Goal: Task Accomplishment & Management: Complete application form

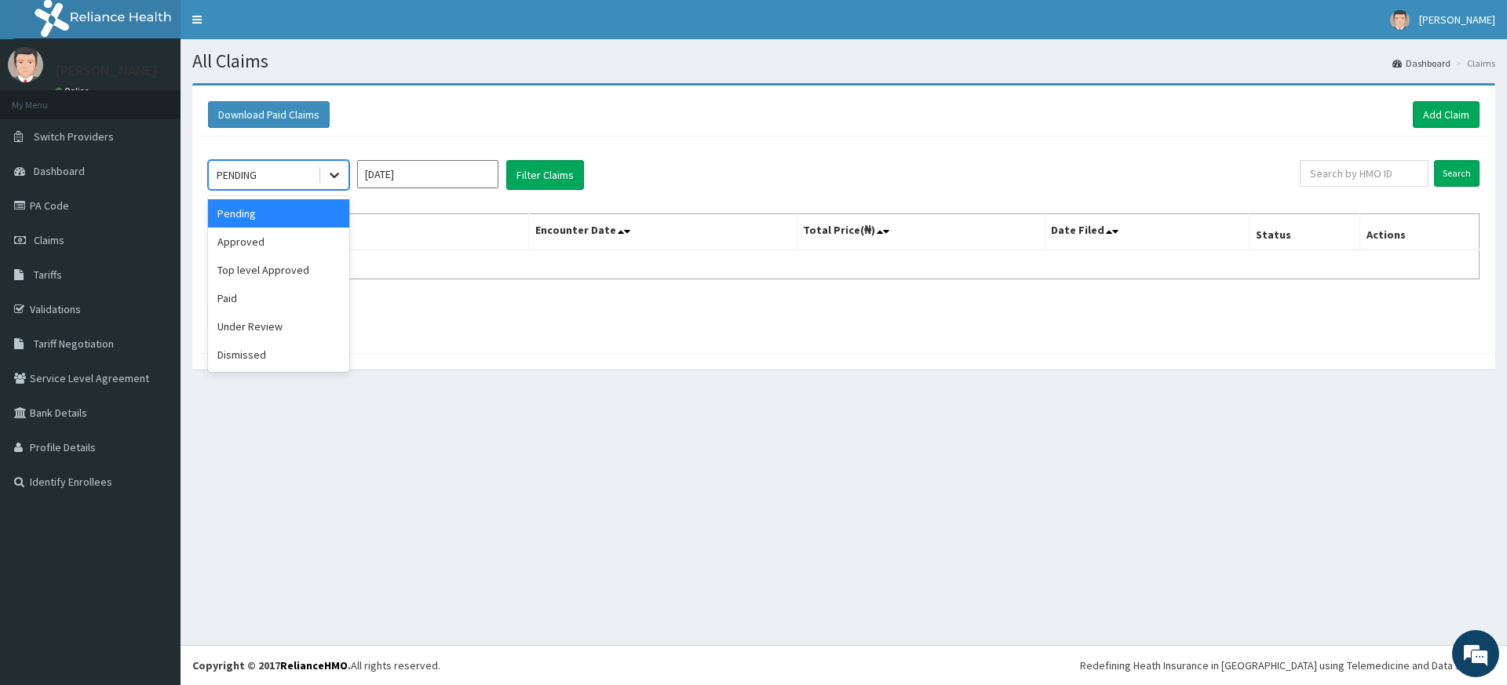
click at [330, 177] on icon at bounding box center [335, 175] width 16 height 16
click at [302, 244] on div "Approved" at bounding box center [278, 242] width 141 height 28
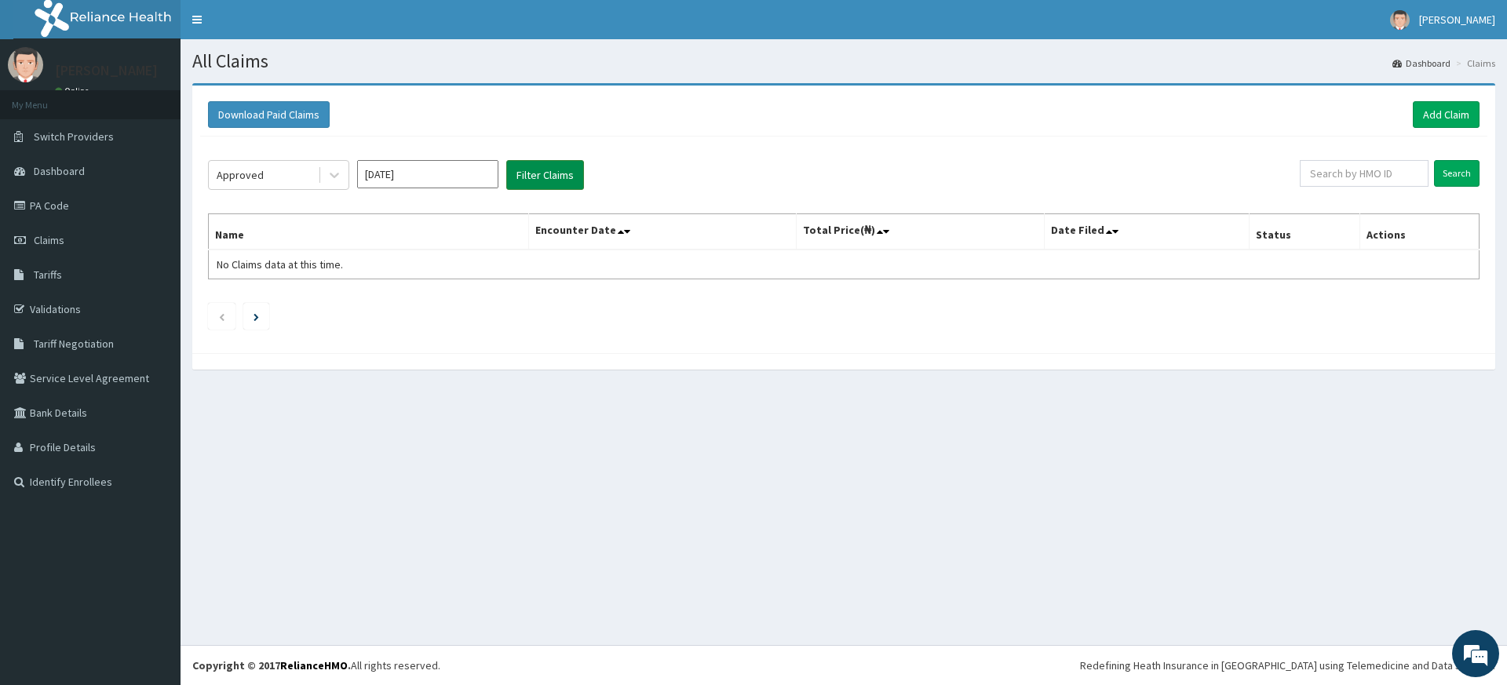
click at [520, 174] on button "Filter Claims" at bounding box center [545, 175] width 78 height 30
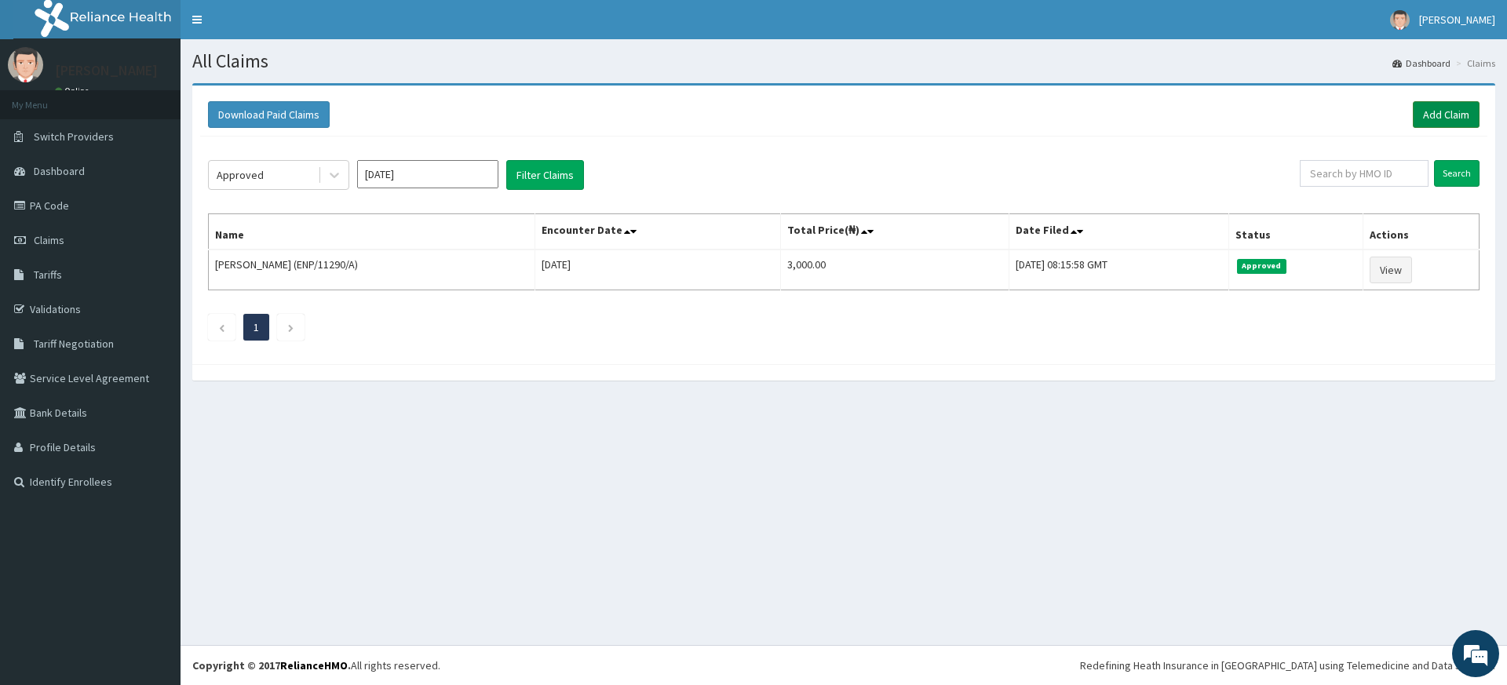
click at [1427, 111] on link "Add Claim" at bounding box center [1446, 114] width 67 height 27
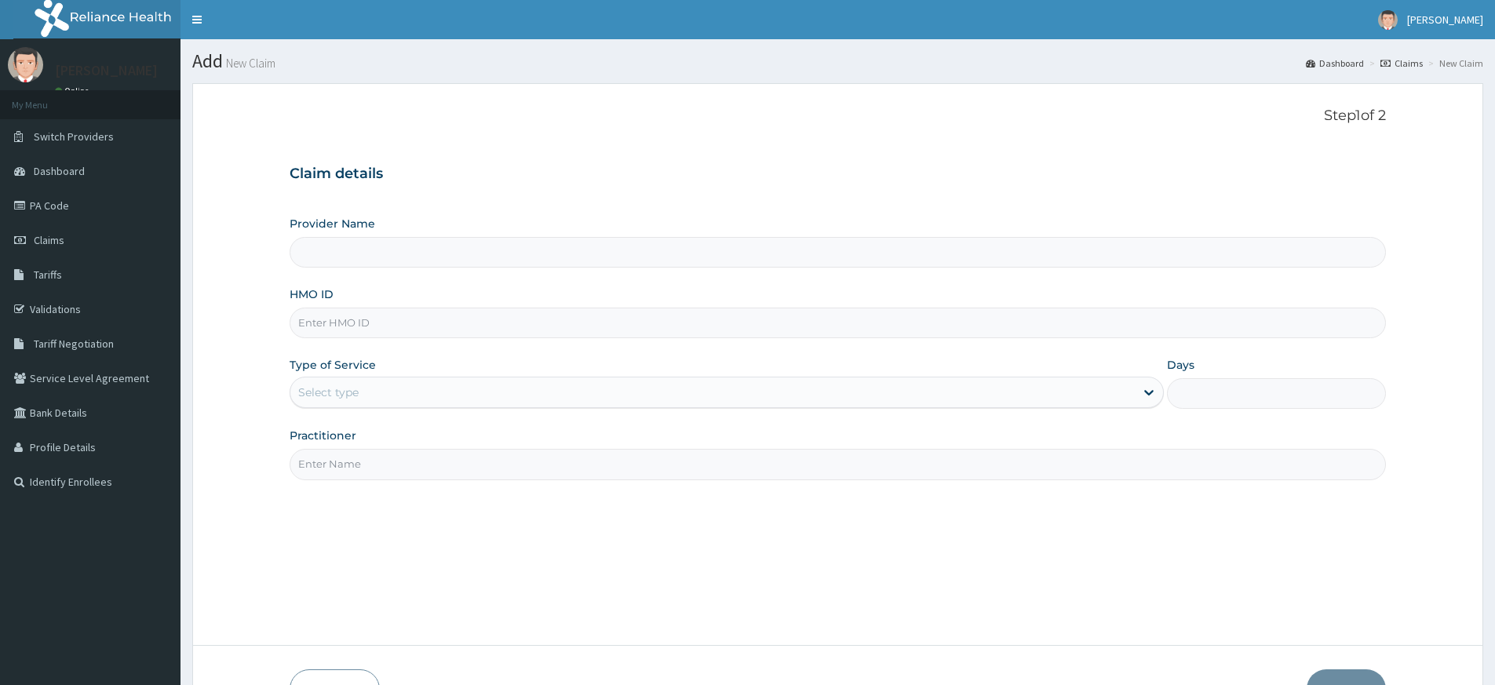
click at [416, 324] on input "HMO ID" at bounding box center [838, 323] width 1096 height 31
type input "ISW"
type input "Pure Fitness Africa | Lekki (fka Fitness Central)"
type input "1"
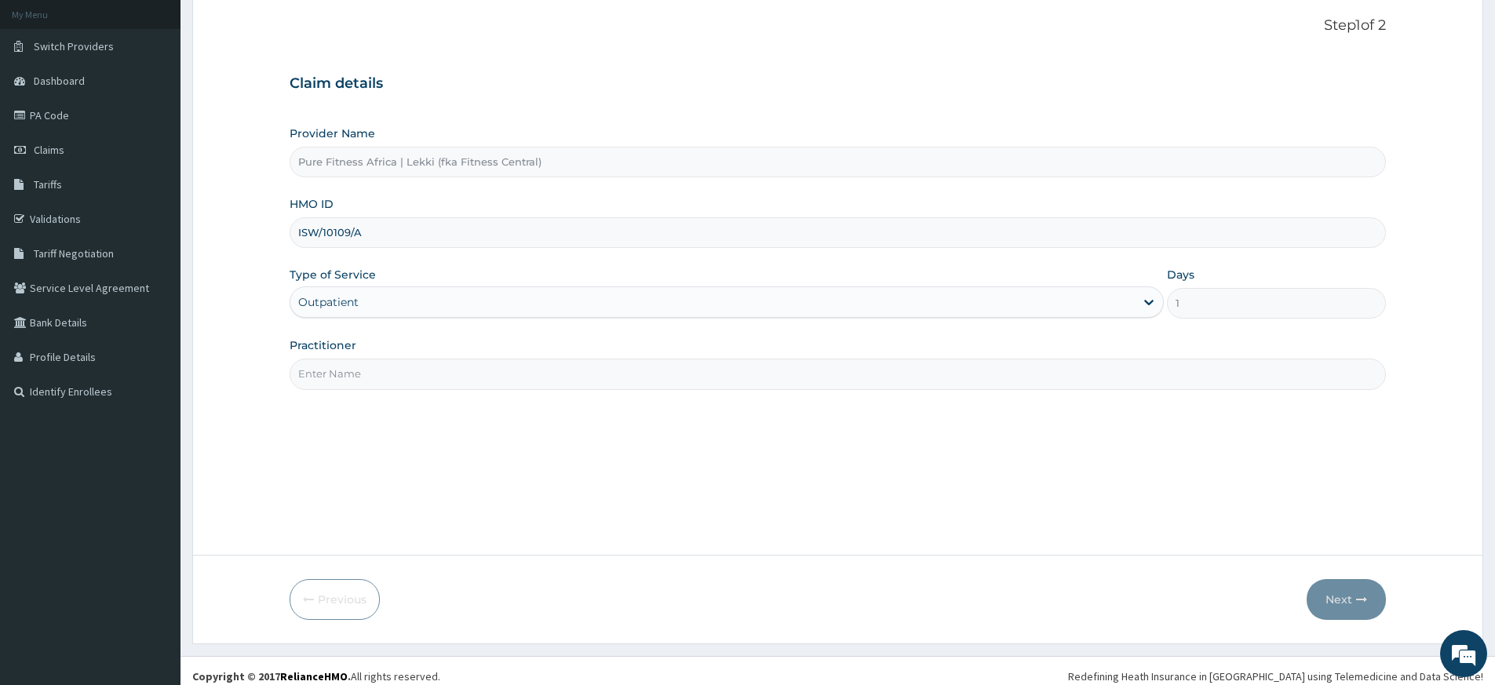
scroll to position [101, 0]
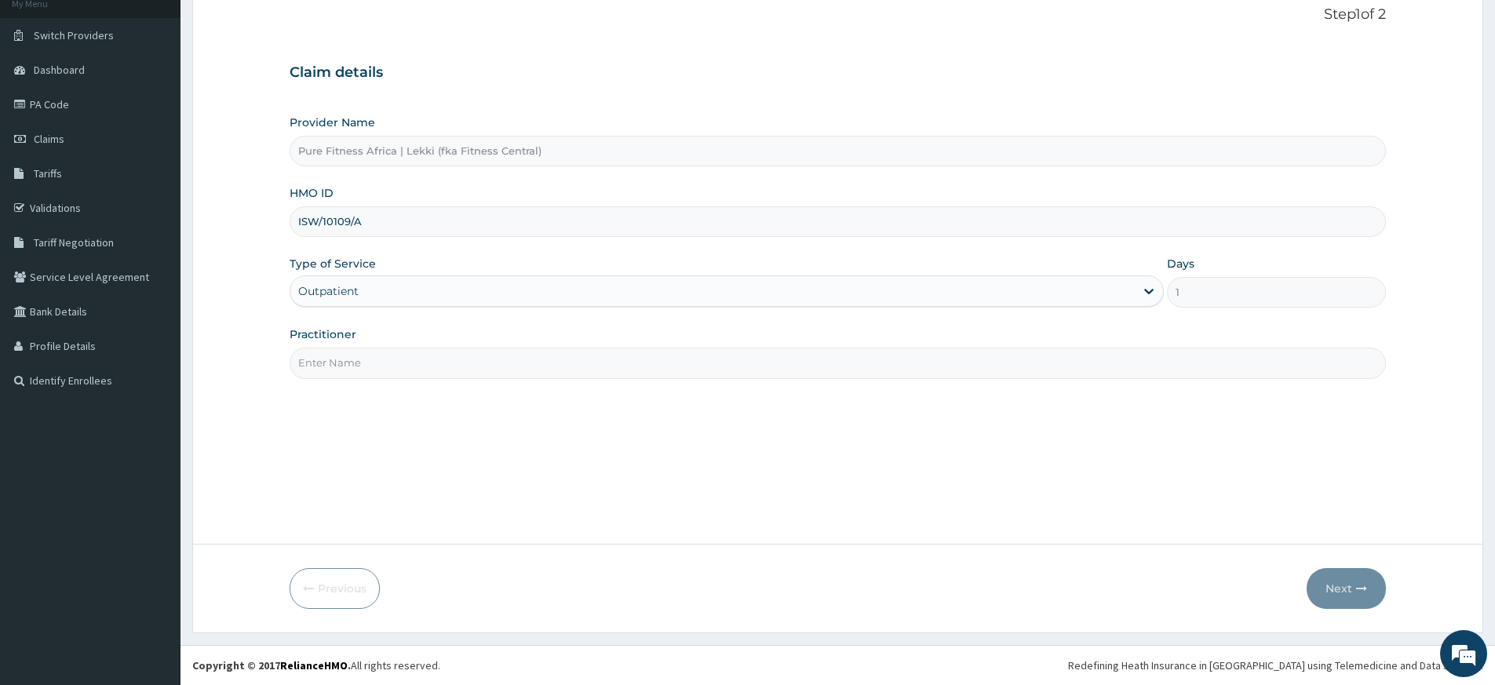
type input "ISW/10109/A"
click at [812, 367] on input "Practitioner" at bounding box center [838, 363] width 1096 height 31
type input "pure fitness africa"
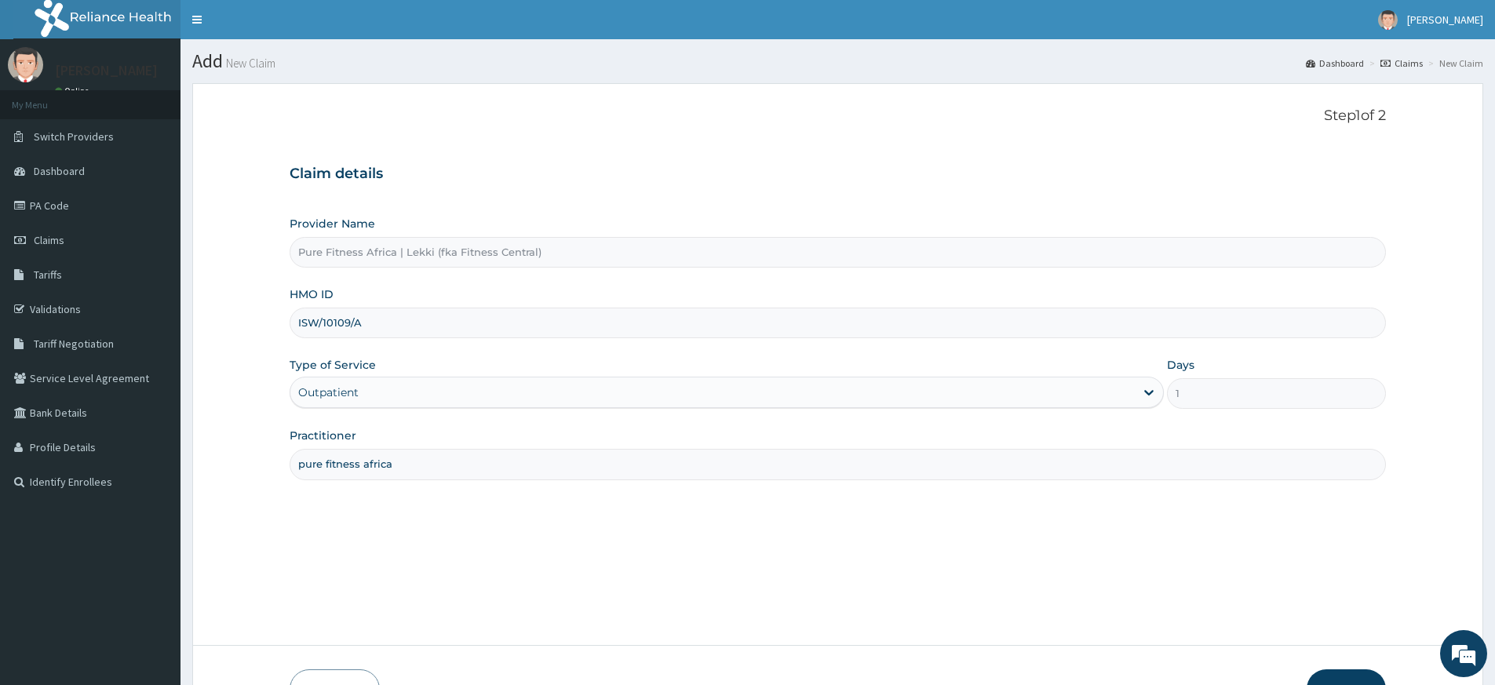
click at [1325, 673] on button "Next" at bounding box center [1346, 689] width 79 height 41
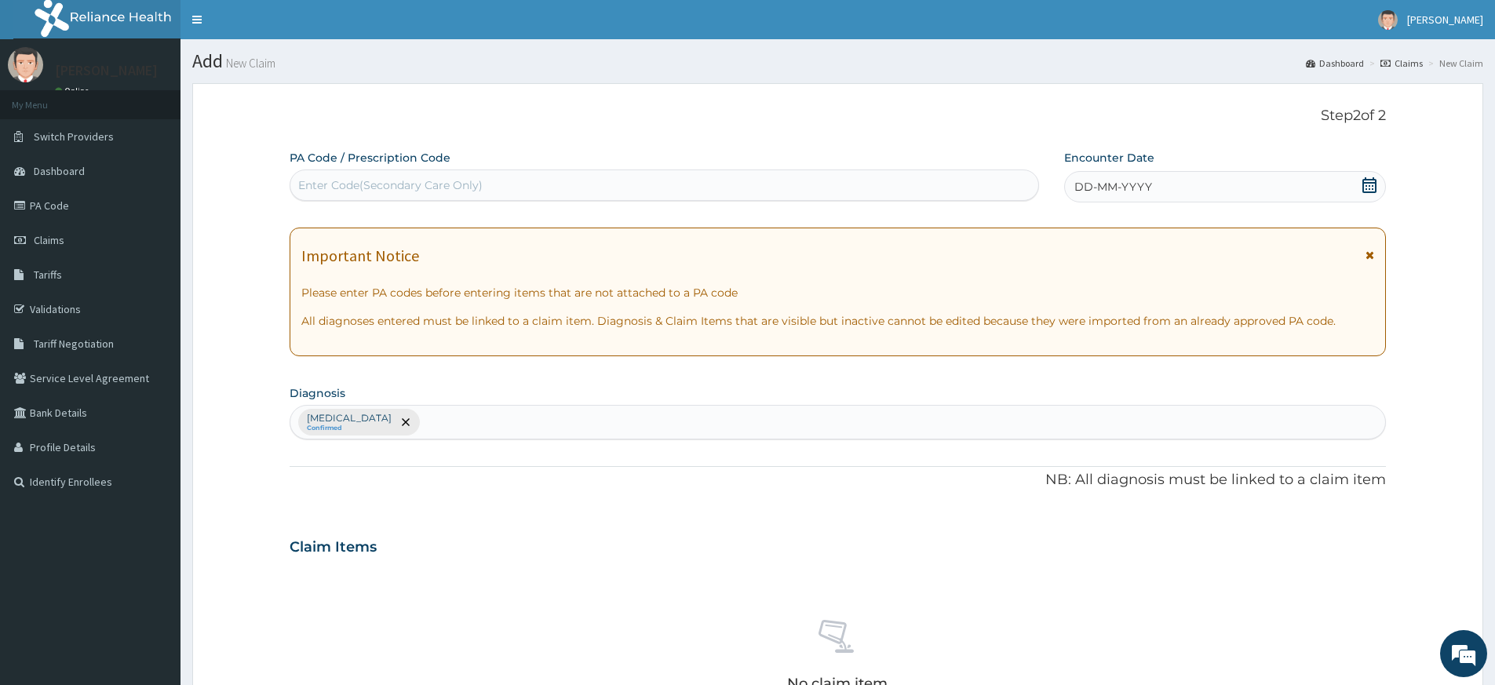
click at [527, 177] on div "Enter Code(Secondary Care Only)" at bounding box center [664, 185] width 748 height 25
type input "PA/E5D29C"
click at [1158, 188] on div "DD-MM-YYYY" at bounding box center [1224, 186] width 321 height 31
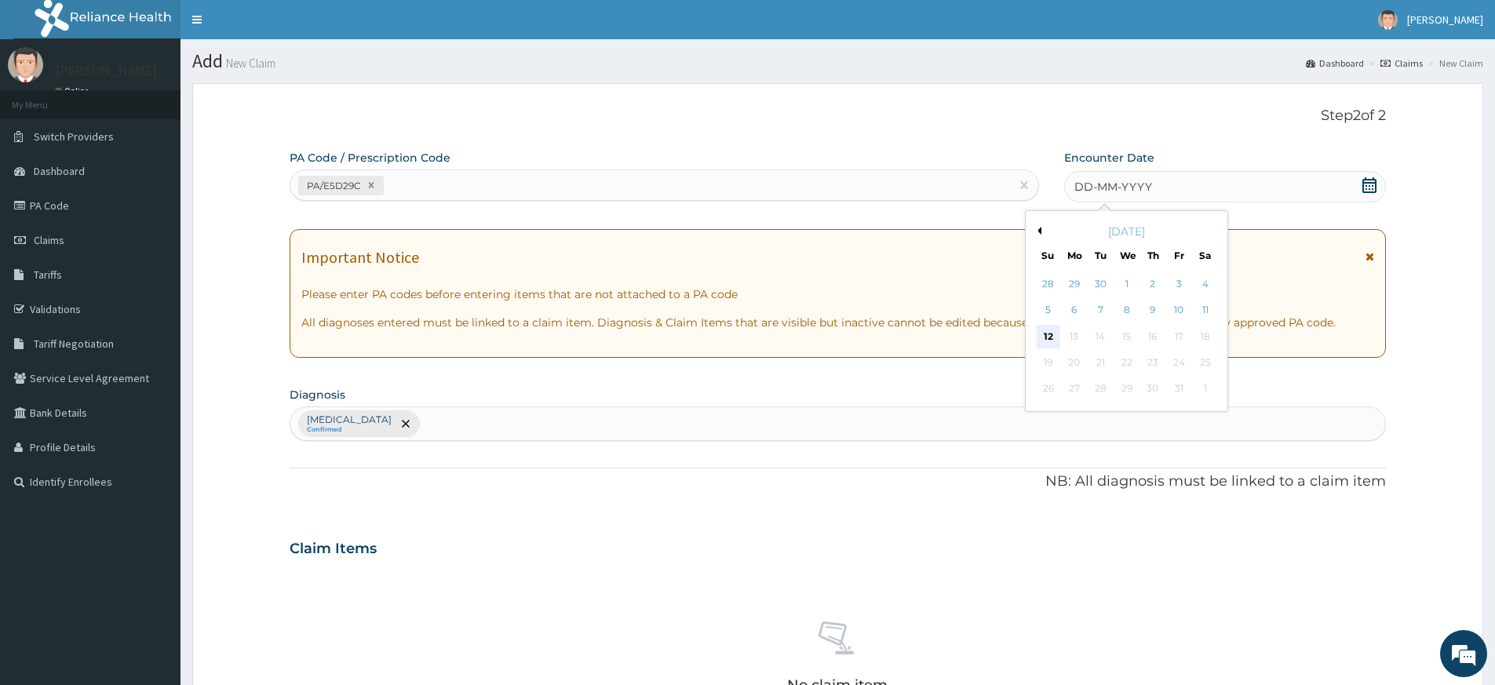
click at [1047, 338] on div "12" at bounding box center [1049, 337] width 24 height 24
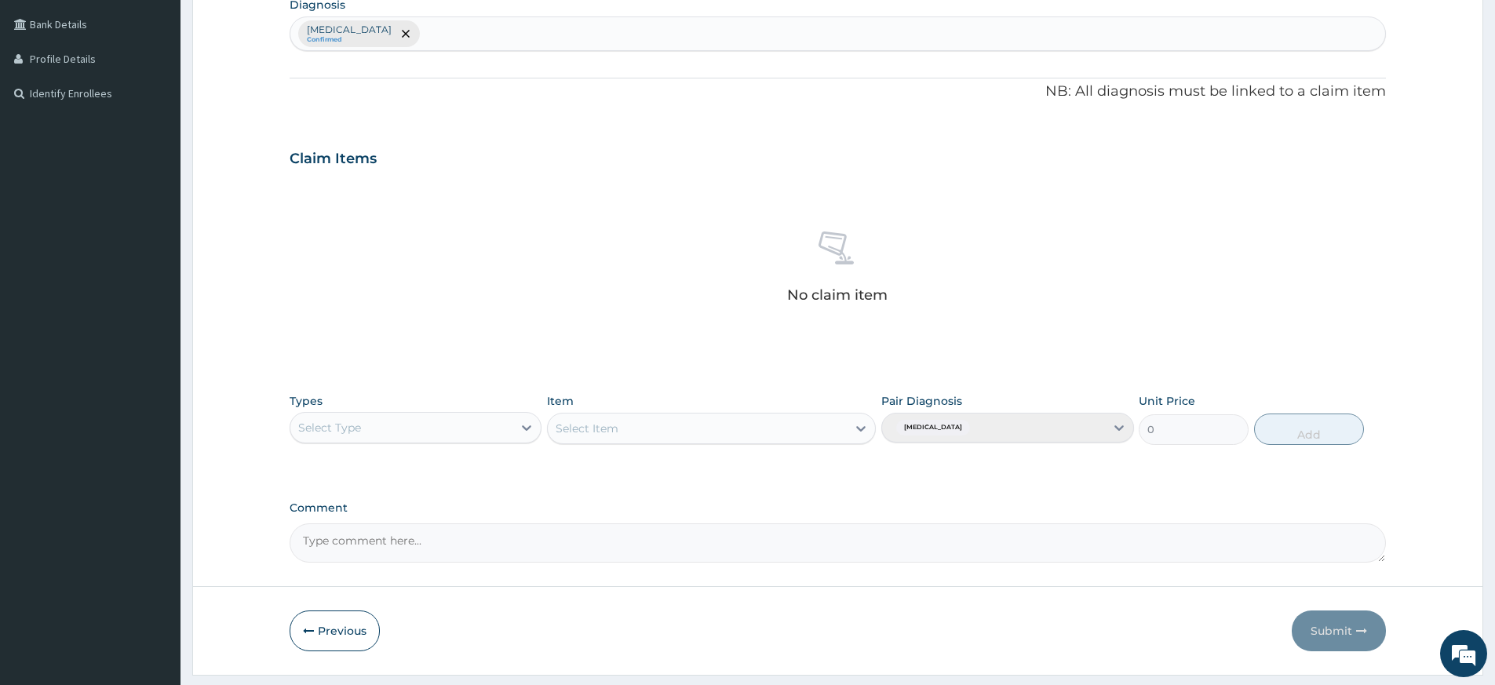
scroll to position [431, 0]
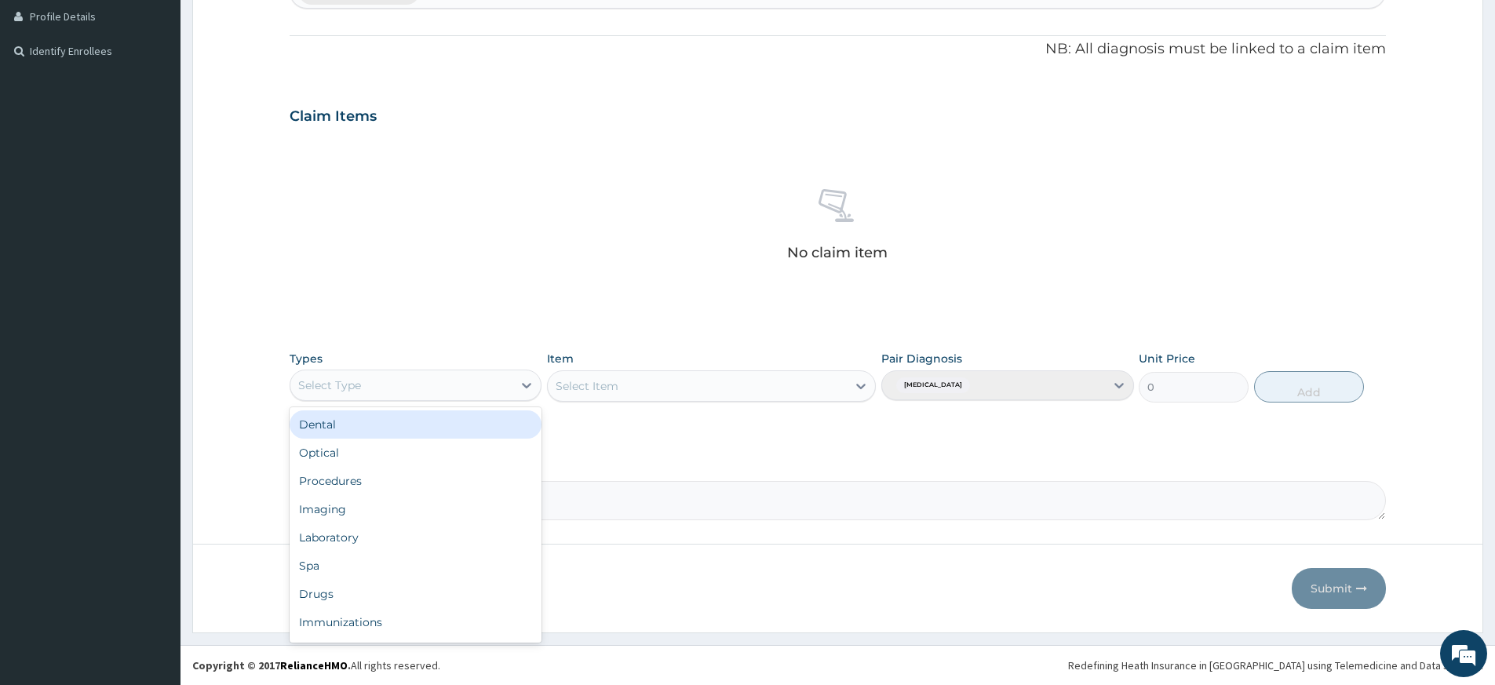
click at [394, 381] on div "Select Type" at bounding box center [401, 385] width 222 height 25
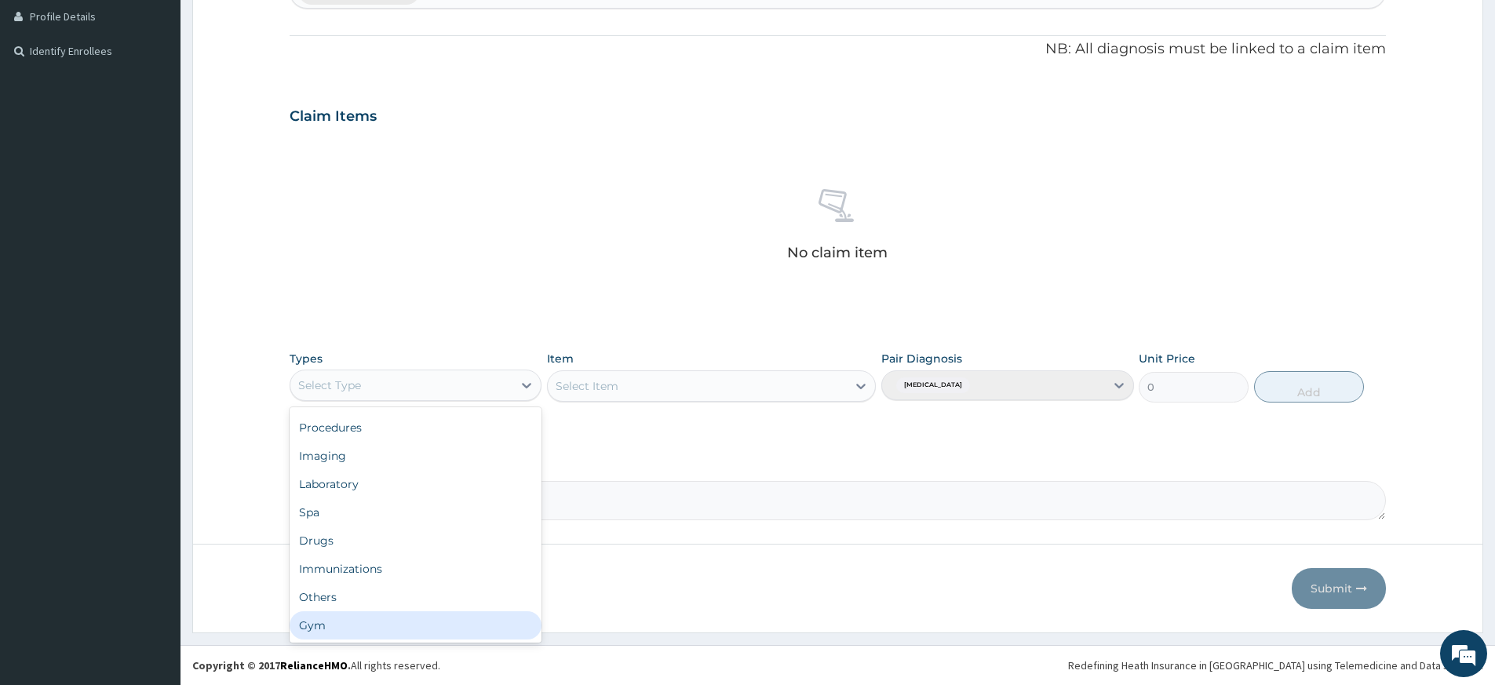
click at [406, 629] on div "Gym" at bounding box center [416, 625] width 252 height 28
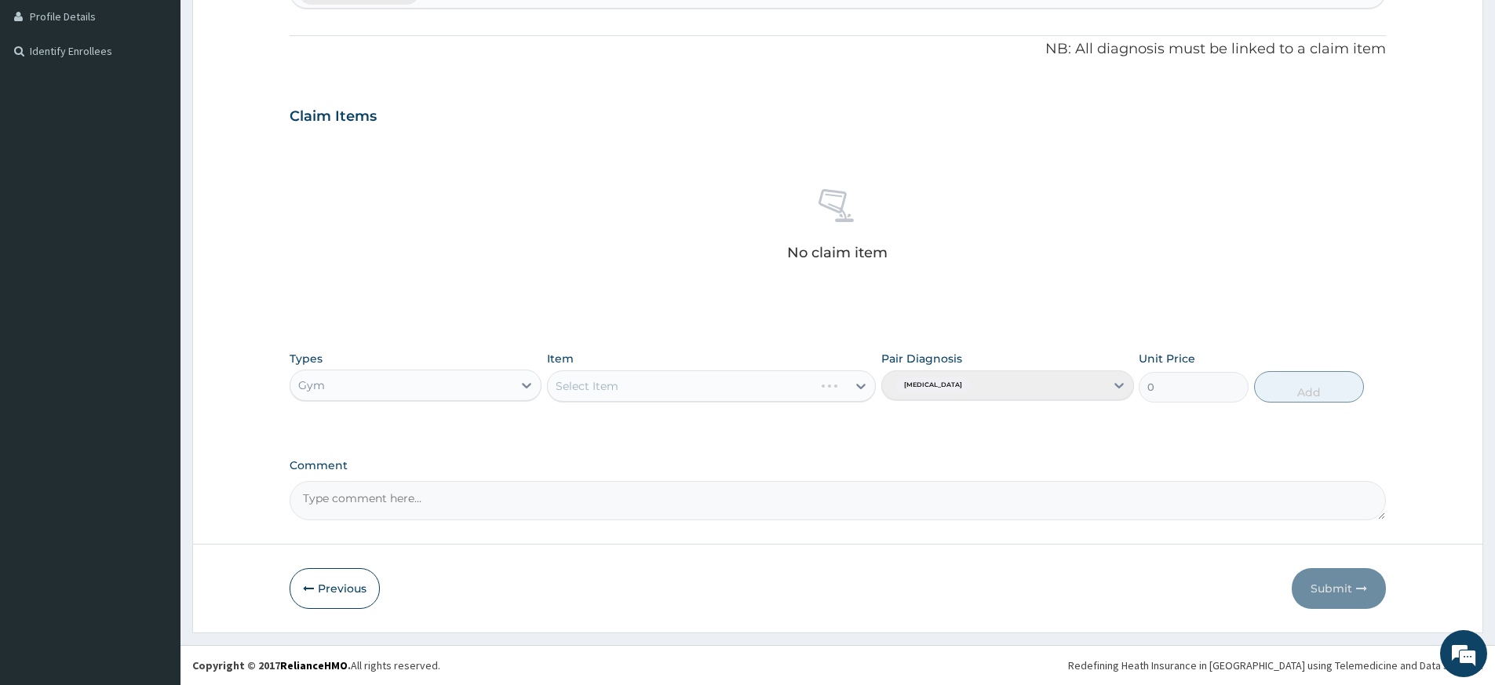
click at [663, 390] on div "Select Item" at bounding box center [711, 385] width 329 height 31
click at [669, 376] on div "Select Item" at bounding box center [697, 386] width 299 height 25
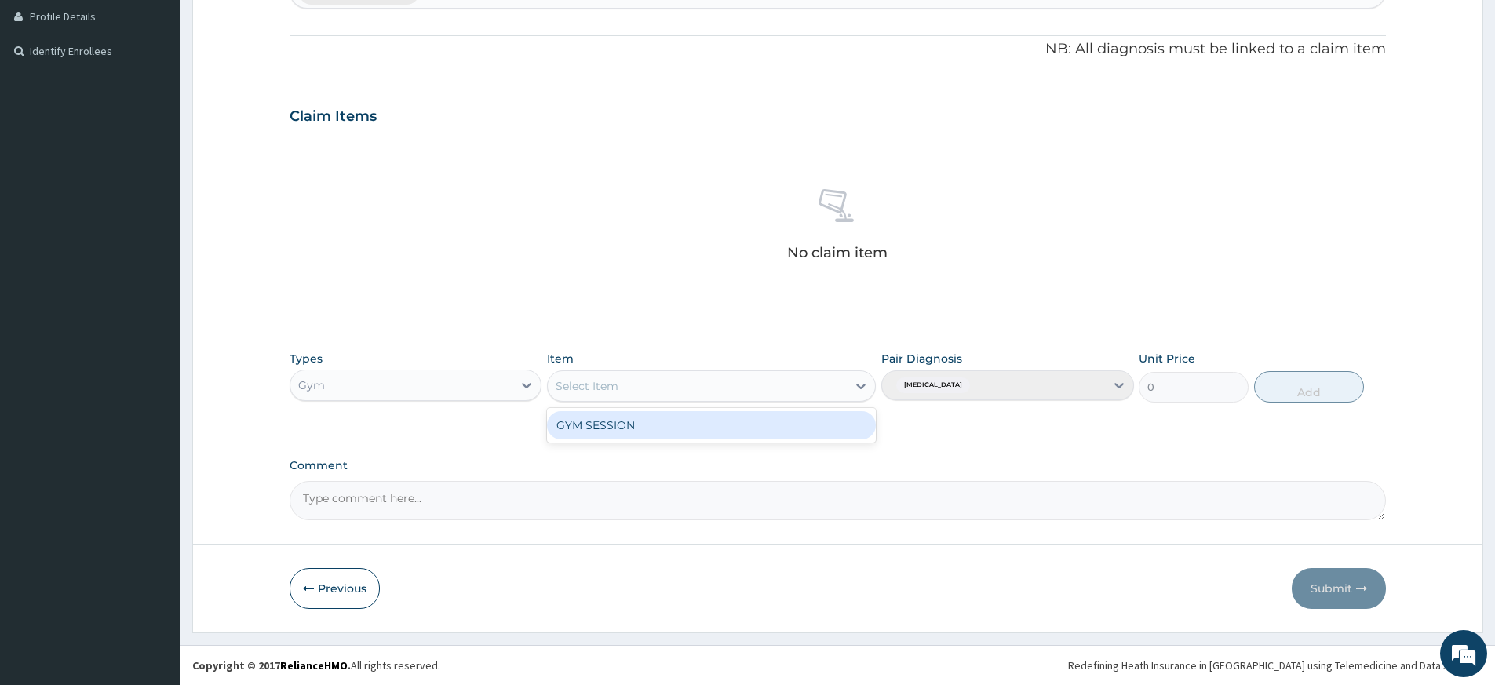
click at [670, 423] on div "GYM SESSION" at bounding box center [711, 425] width 329 height 28
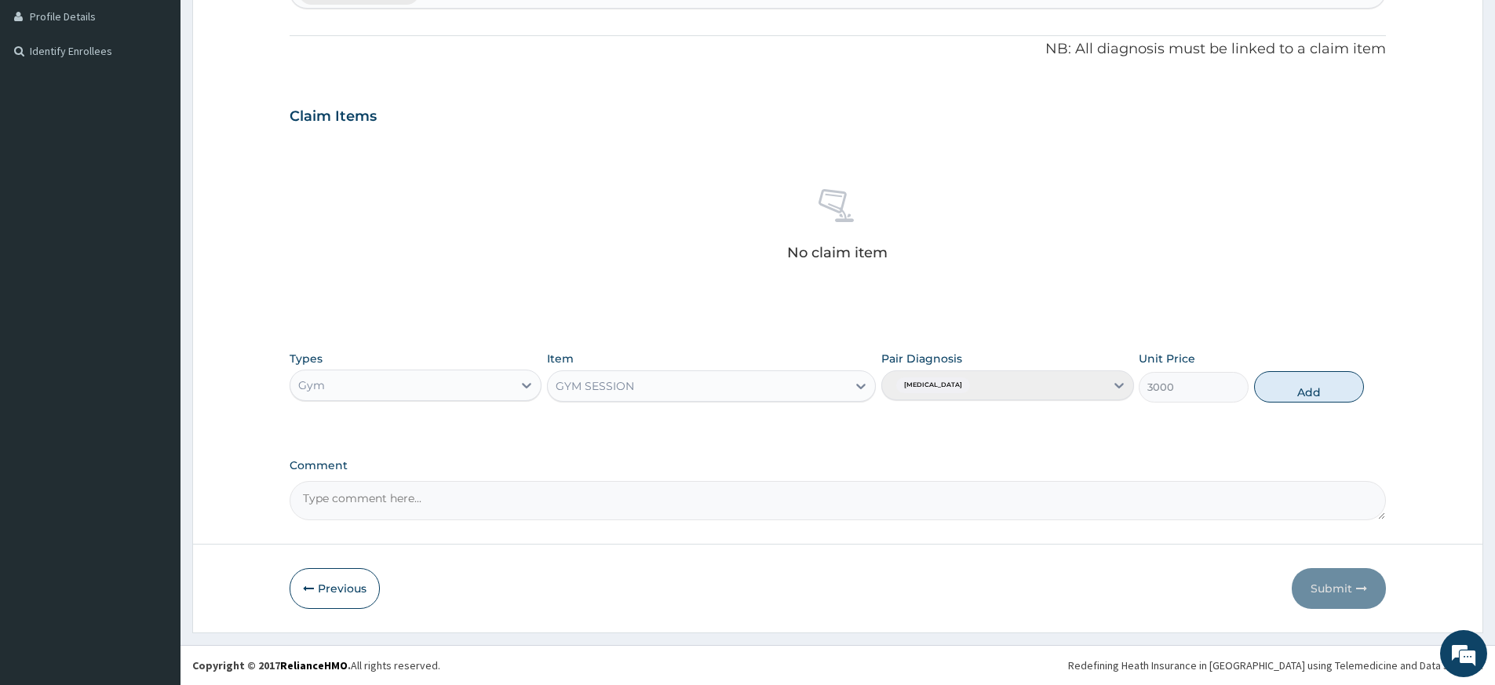
click at [1298, 367] on div "Types Gym Item option GYM SESSION, selected. Select is focused ,type to refine …" at bounding box center [838, 376] width 1096 height 67
click at [1299, 379] on button "Add" at bounding box center [1309, 386] width 110 height 31
type input "0"
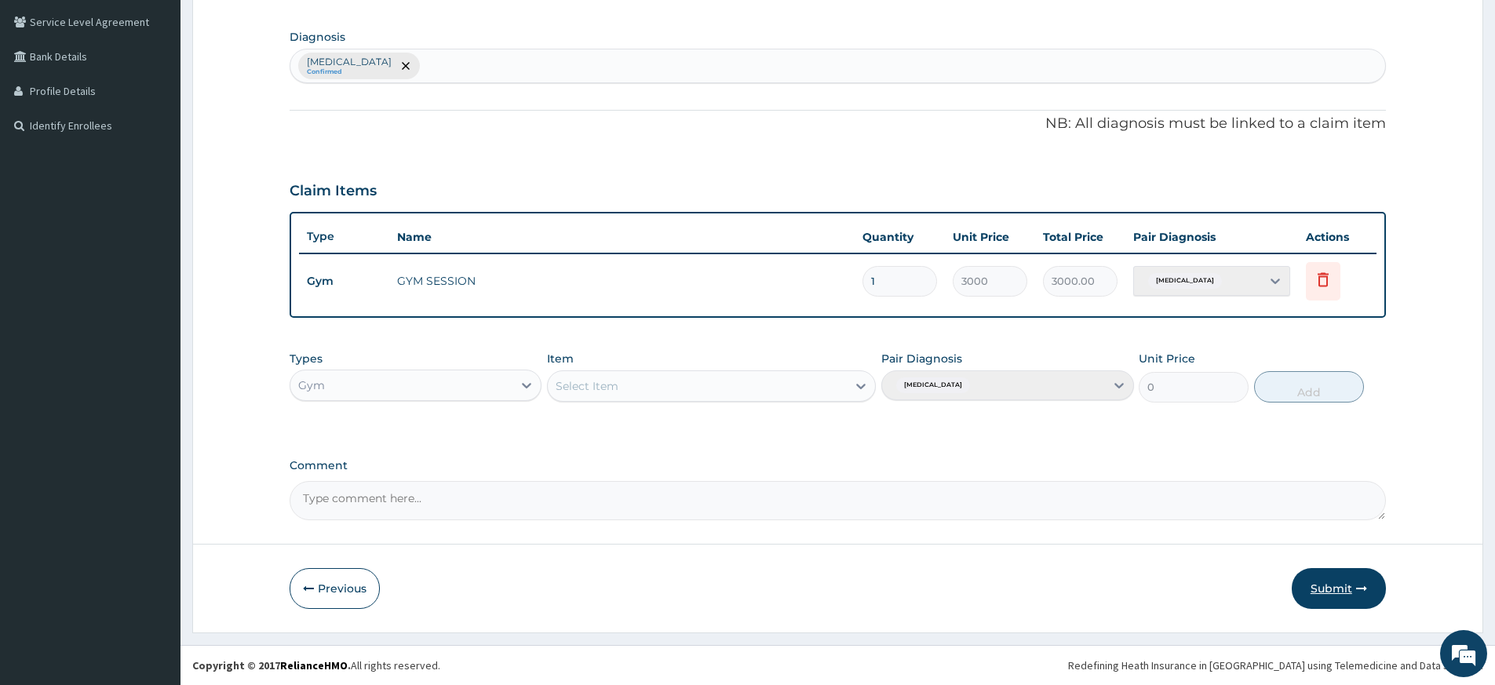
click at [1326, 596] on button "Submit" at bounding box center [1339, 588] width 94 height 41
